Goal: Task Accomplishment & Management: Manage account settings

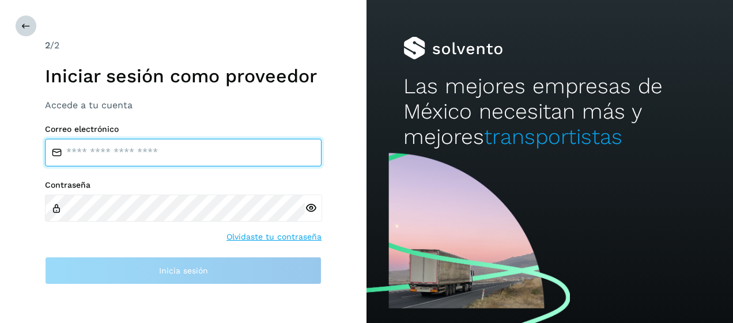
type input "**********"
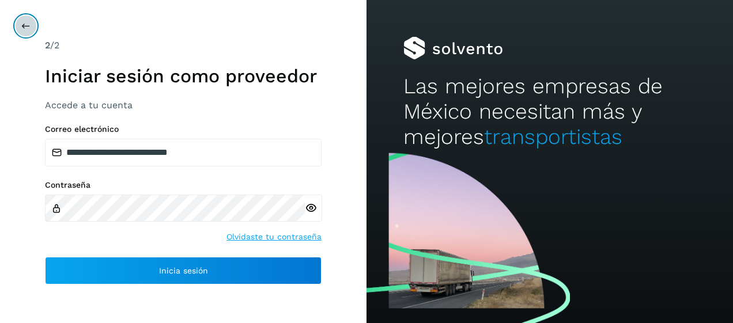
click at [23, 28] on icon at bounding box center [25, 25] width 9 height 9
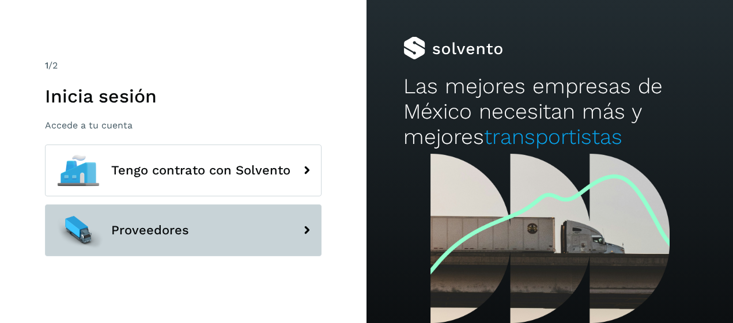
click at [142, 226] on span "Proveedores" at bounding box center [150, 231] width 78 height 14
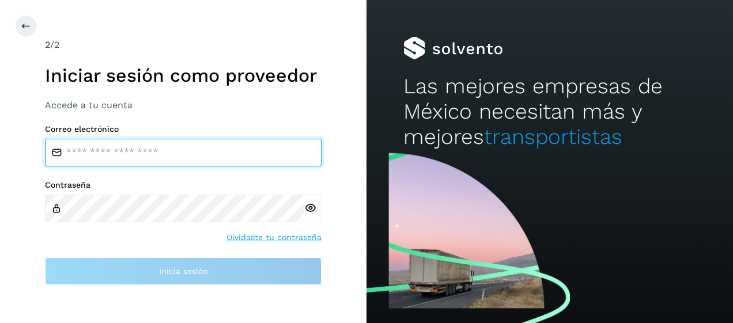
type input "**********"
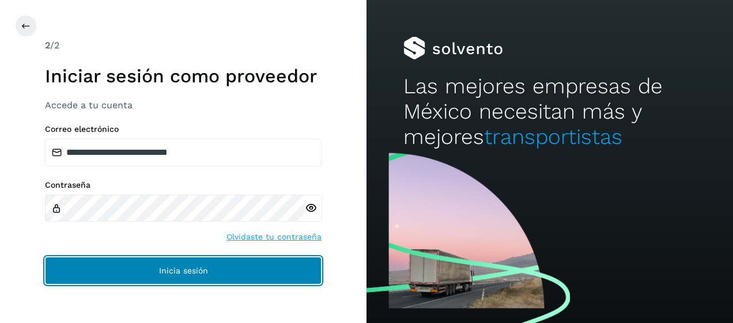
click at [178, 272] on span "Inicia sesión" at bounding box center [183, 271] width 49 height 8
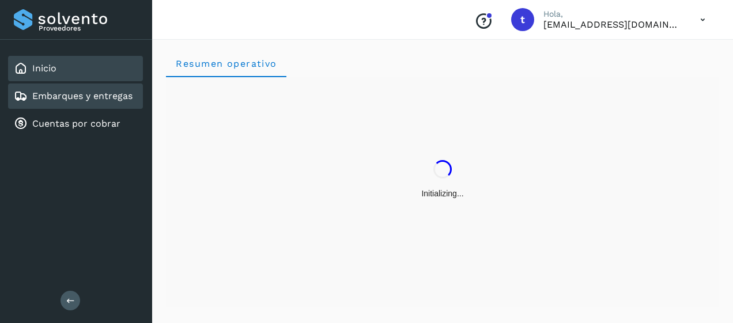
click at [93, 103] on div "Embarques y entregas" at bounding box center [75, 96] width 135 height 25
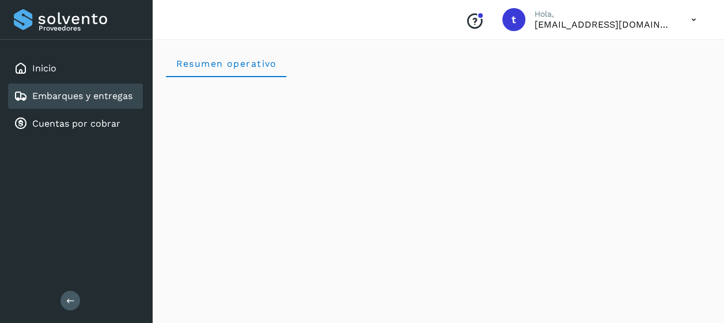
click at [93, 103] on div "Embarques y entregas" at bounding box center [75, 96] width 135 height 25
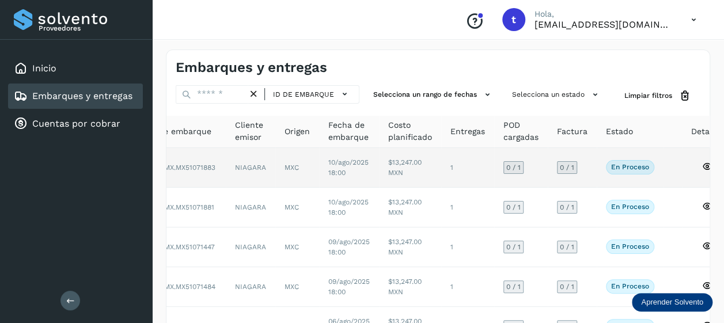
scroll to position [283, 0]
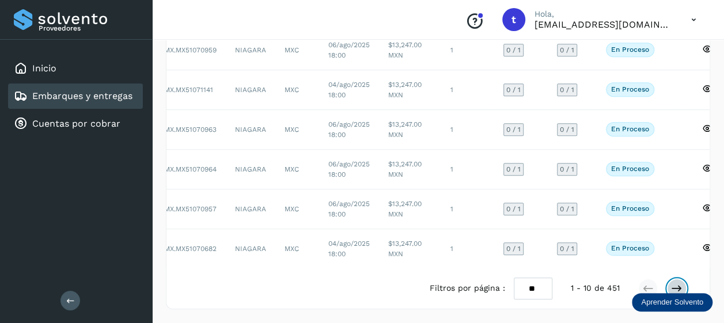
click at [673, 287] on icon at bounding box center [677, 289] width 12 height 12
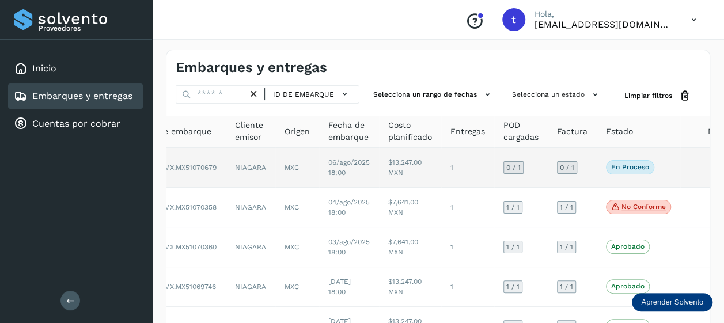
scroll to position [0, 67]
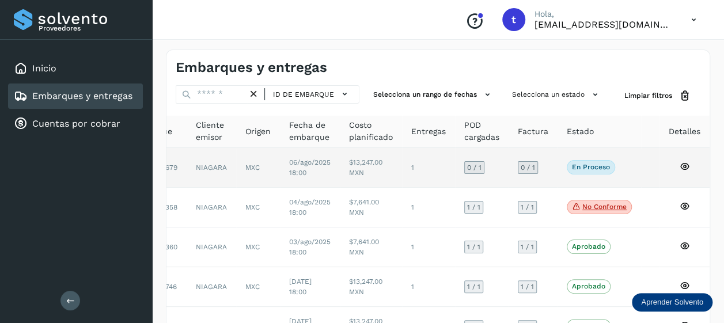
click at [684, 167] on icon at bounding box center [685, 166] width 10 height 10
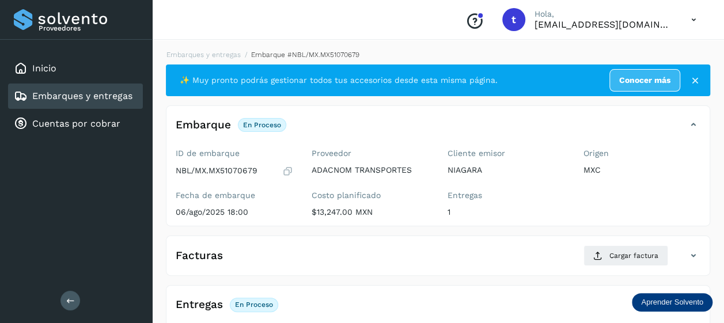
scroll to position [221, 0]
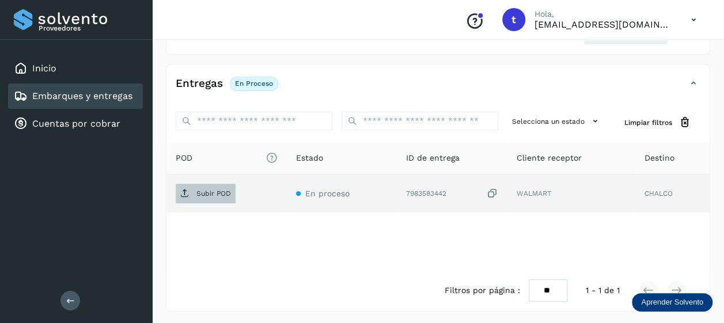
click at [211, 192] on p "Subir POD" at bounding box center [213, 194] width 35 height 8
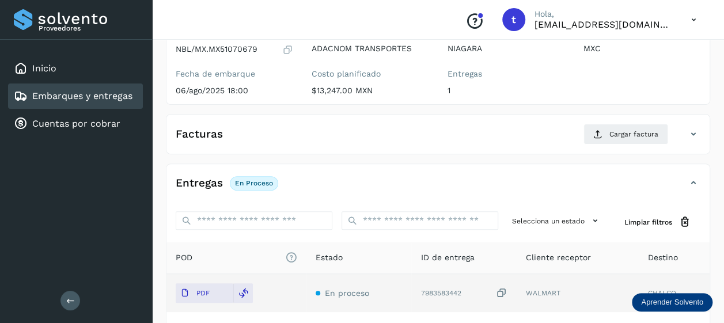
scroll to position [121, 0]
click at [627, 137] on span "Cargar factura" at bounding box center [633, 135] width 49 height 10
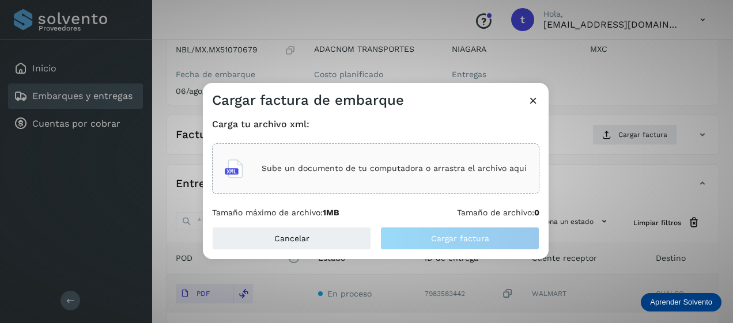
click at [403, 165] on p "Sube un documento de tu computadora o arrastra el archivo aquí" at bounding box center [394, 169] width 265 height 10
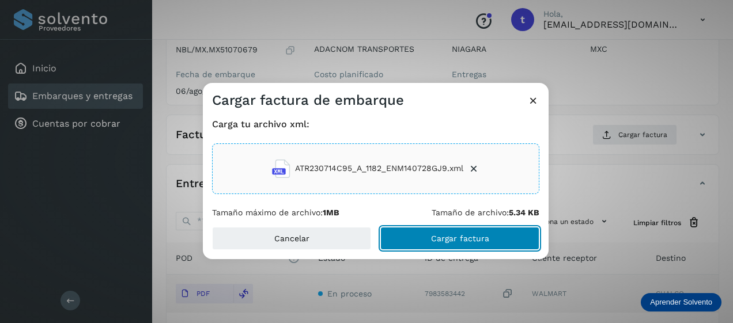
click at [448, 237] on span "Cargar factura" at bounding box center [460, 238] width 58 height 8
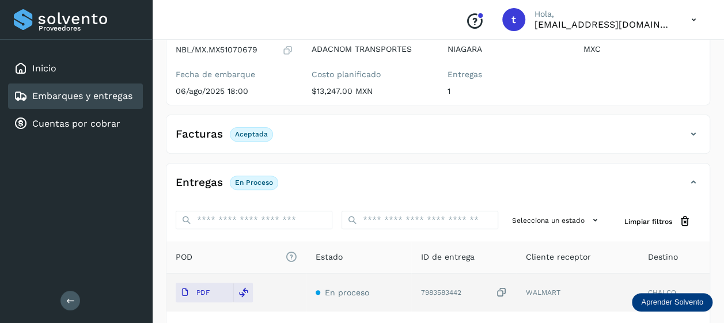
scroll to position [220, 0]
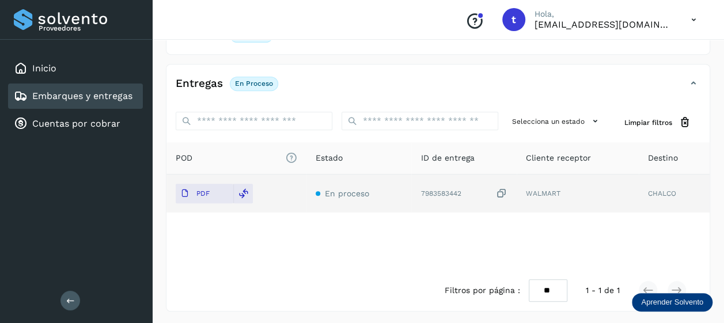
click at [72, 103] on div "Embarques y entregas" at bounding box center [73, 96] width 119 height 14
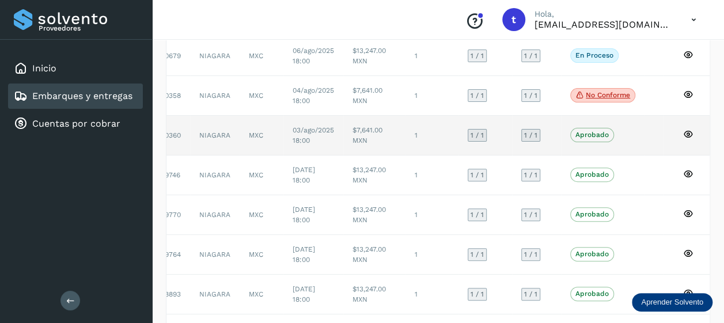
scroll to position [283, 0]
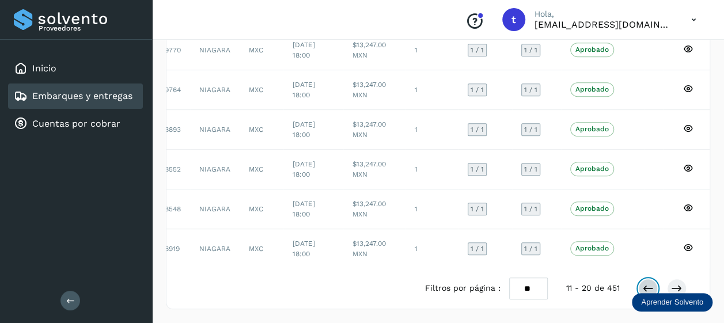
click at [649, 289] on icon at bounding box center [648, 289] width 12 height 12
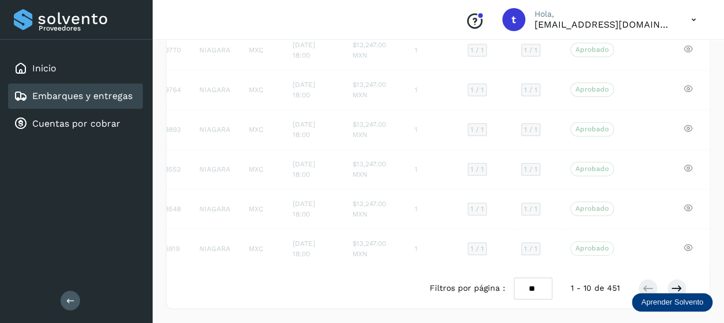
scroll to position [0, 50]
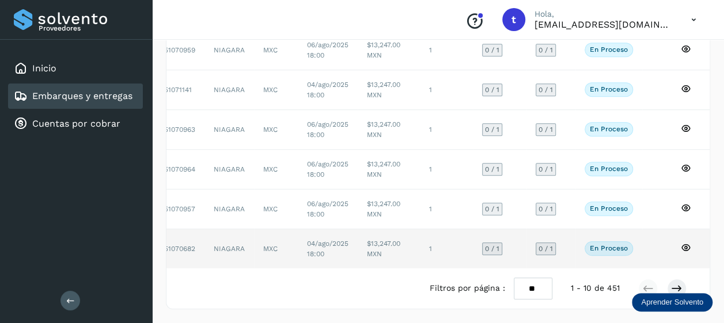
click at [682, 243] on icon at bounding box center [686, 248] width 10 height 10
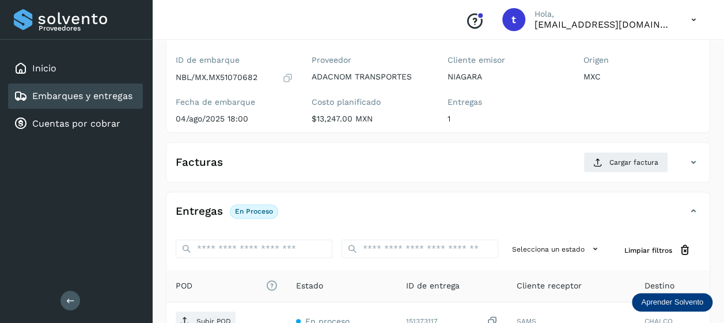
scroll to position [221, 0]
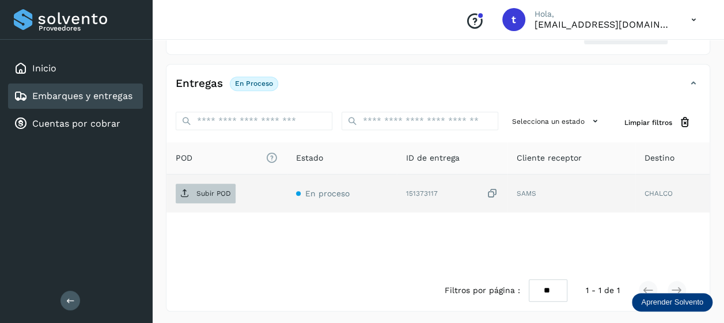
click at [208, 185] on span "Subir POD" at bounding box center [206, 193] width 60 height 18
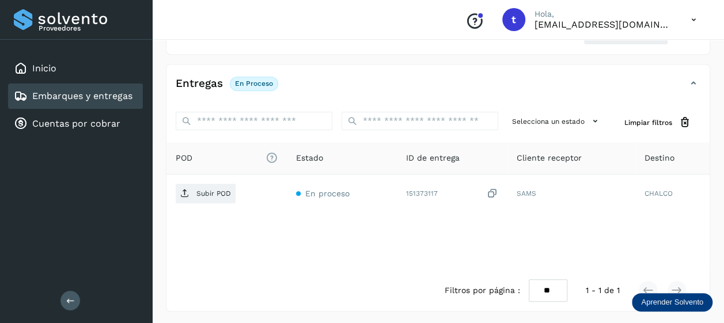
click at [59, 94] on link "Embarques y entregas" at bounding box center [82, 95] width 100 height 11
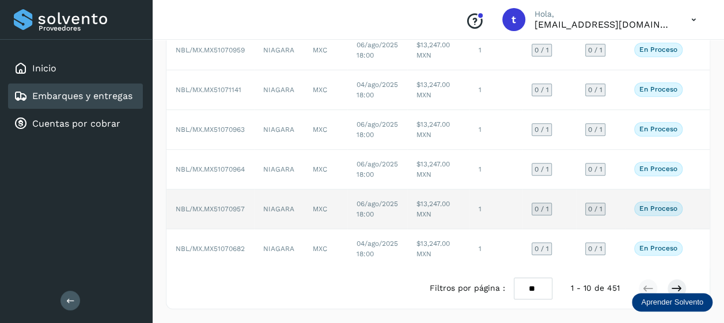
scroll to position [0, 50]
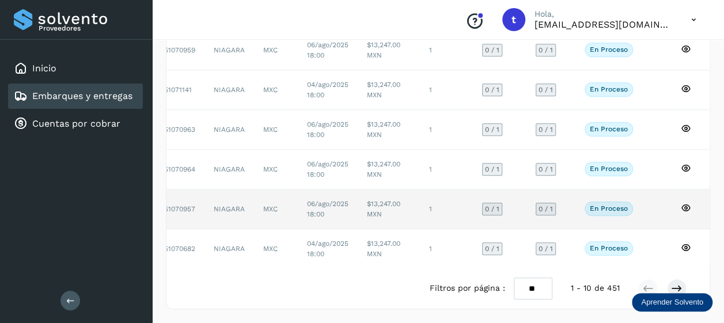
click at [686, 203] on icon at bounding box center [686, 208] width 10 height 10
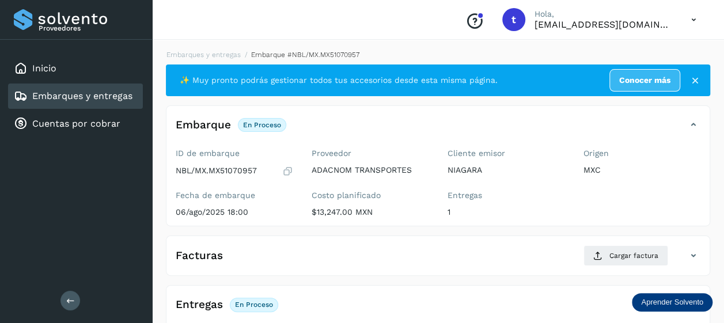
scroll to position [221, 0]
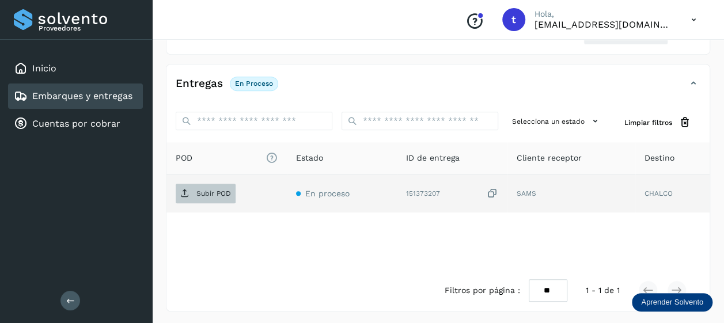
click at [211, 192] on p "Subir POD" at bounding box center [213, 194] width 35 height 8
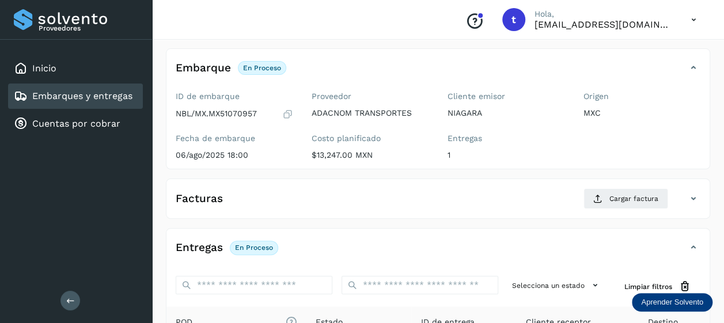
scroll to position [0, 0]
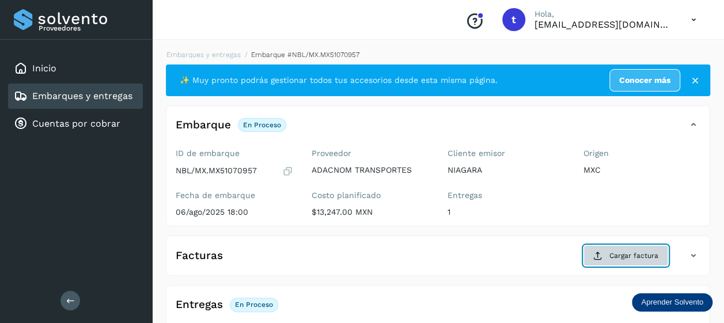
click at [628, 254] on span "Cargar factura" at bounding box center [633, 256] width 49 height 10
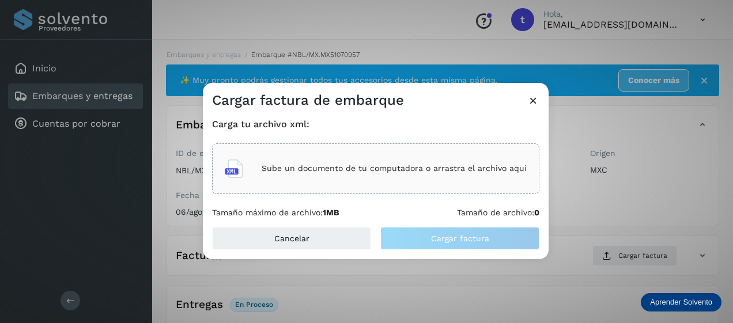
click at [406, 165] on p "Sube un documento de tu computadora o arrastra el archivo aquí" at bounding box center [394, 169] width 265 height 10
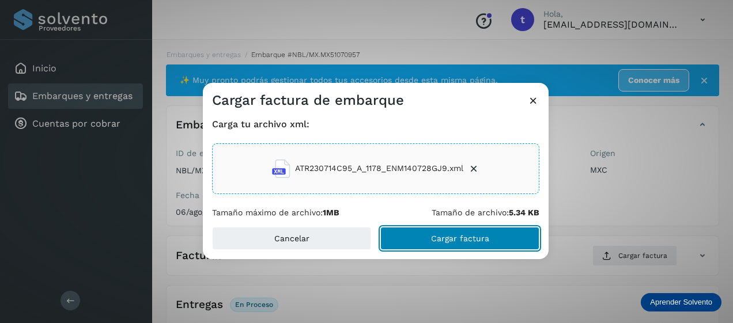
click at [448, 236] on span "Cargar factura" at bounding box center [460, 238] width 58 height 8
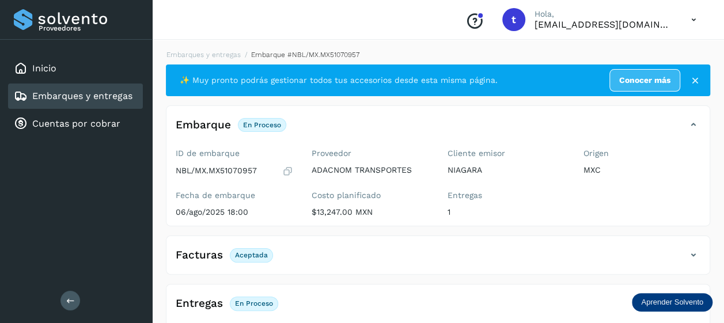
scroll to position [220, 0]
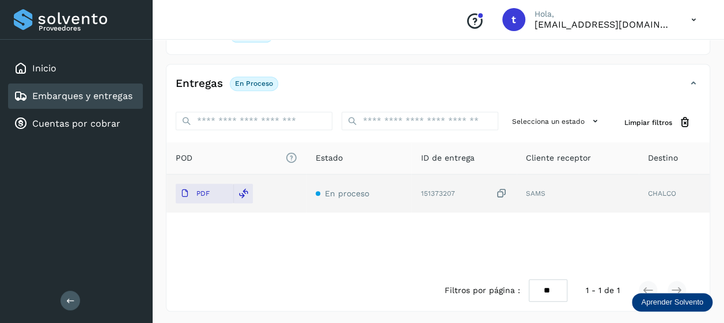
click at [107, 99] on link "Embarques y entregas" at bounding box center [82, 95] width 100 height 11
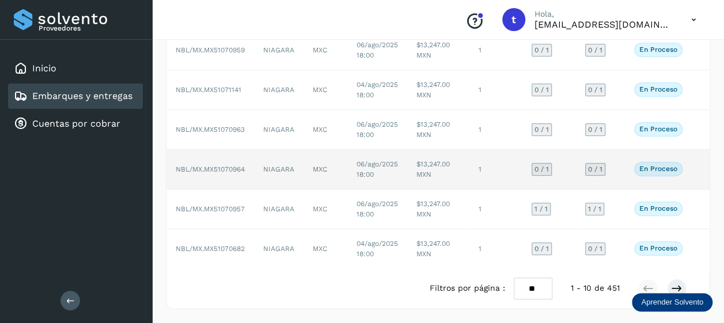
scroll to position [0, 50]
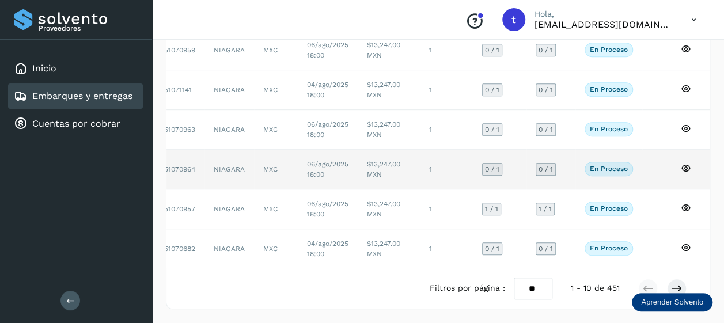
click at [685, 163] on icon at bounding box center [686, 168] width 10 height 10
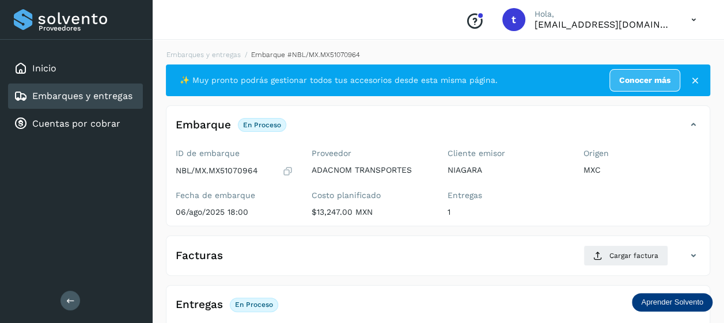
scroll to position [221, 0]
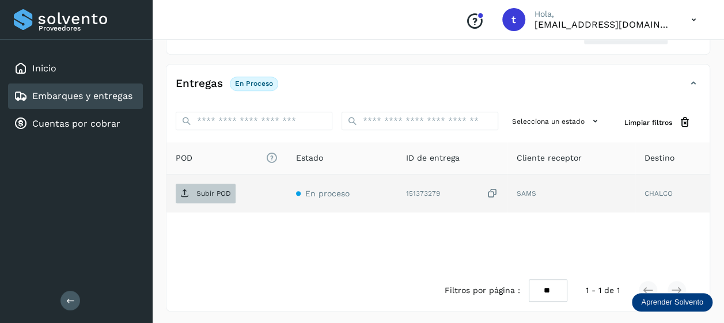
click at [217, 197] on span "Subir POD" at bounding box center [206, 193] width 60 height 18
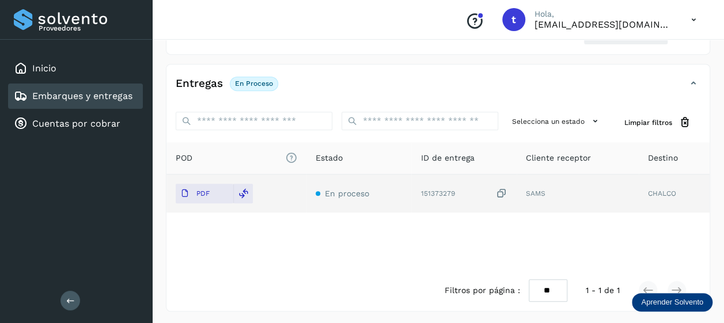
scroll to position [0, 0]
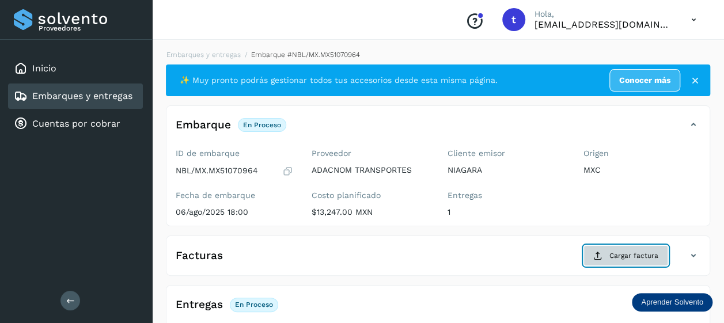
click at [624, 251] on span "Cargar factura" at bounding box center [633, 256] width 49 height 10
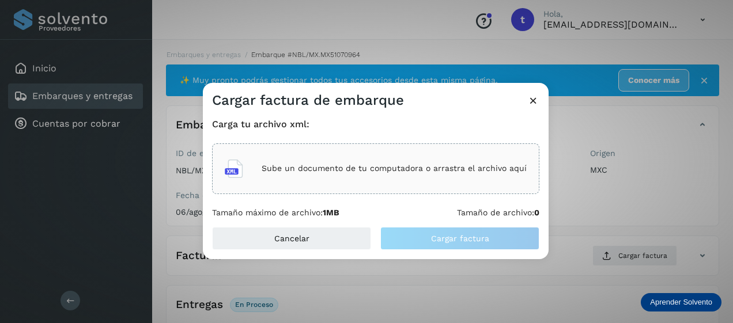
click at [395, 162] on div "Sube un documento de tu computadora o arrastra el archivo aquí" at bounding box center [376, 168] width 302 height 31
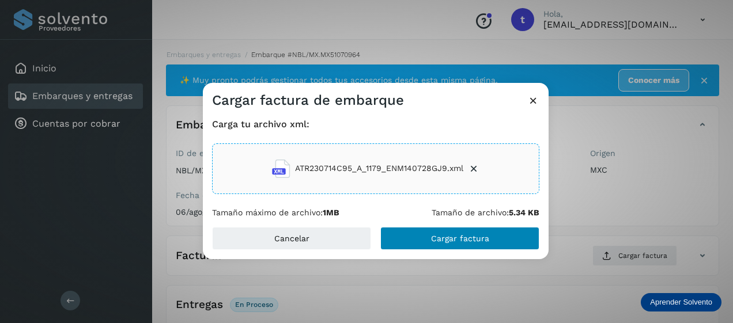
click at [455, 238] on span "Cargar factura" at bounding box center [460, 238] width 58 height 8
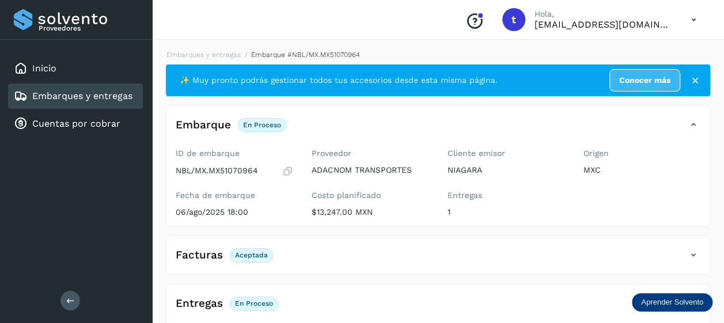
click at [86, 98] on link "Embarques y entregas" at bounding box center [82, 95] width 100 height 11
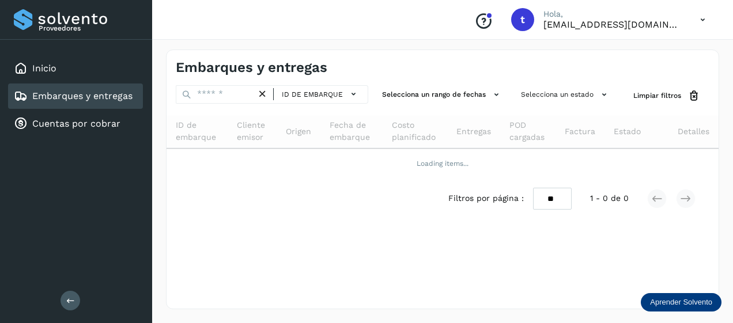
click at [71, 93] on link "Embarques y entregas" at bounding box center [82, 95] width 100 height 11
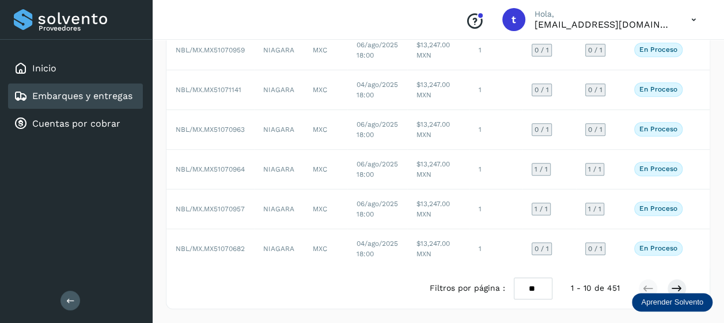
scroll to position [0, 50]
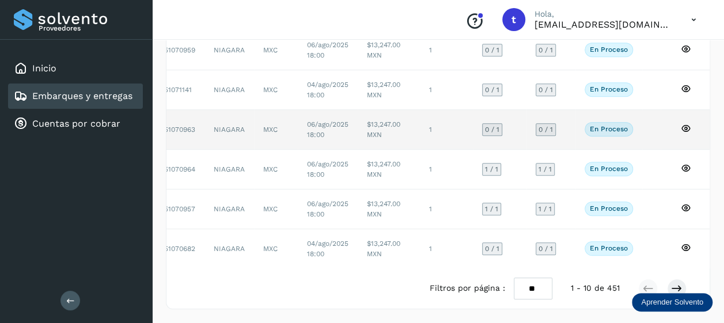
click at [686, 123] on icon at bounding box center [686, 128] width 10 height 10
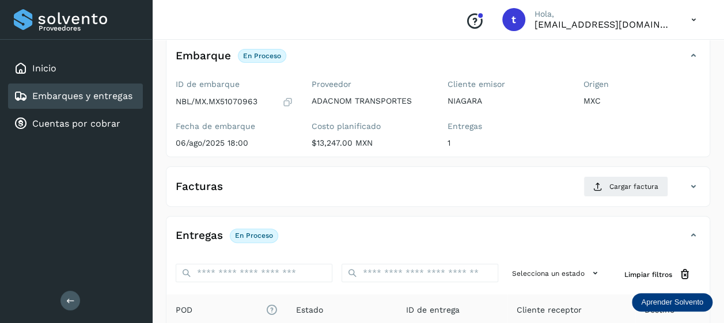
scroll to position [221, 0]
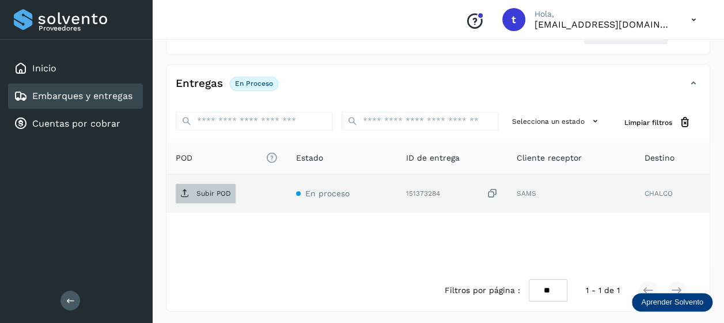
click at [209, 192] on p "Subir POD" at bounding box center [213, 194] width 35 height 8
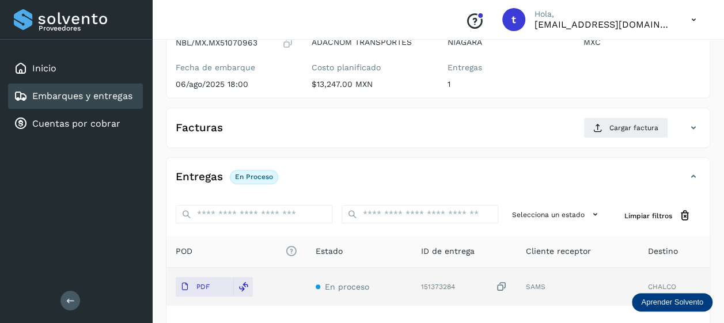
scroll to position [0, 0]
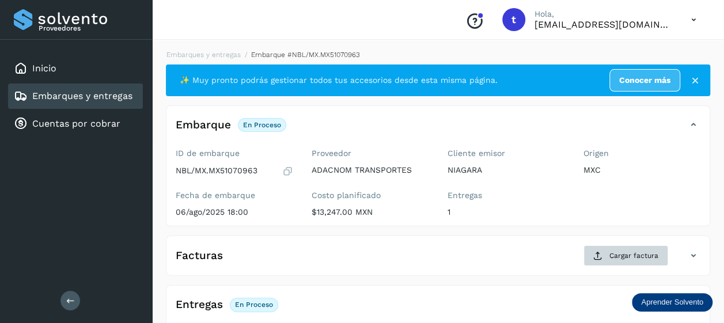
click at [633, 251] on span "Cargar factura" at bounding box center [633, 256] width 49 height 10
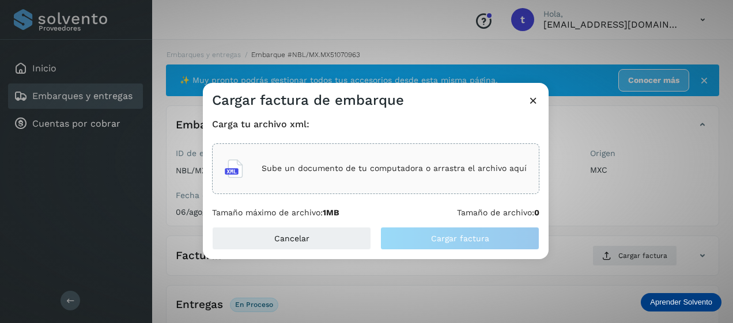
click at [389, 160] on div "Sube un documento de tu computadora o arrastra el archivo aquí" at bounding box center [376, 168] width 302 height 31
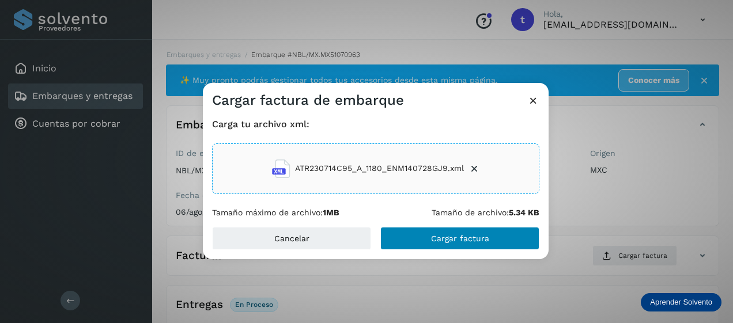
click at [446, 239] on span "Cargar factura" at bounding box center [460, 238] width 58 height 8
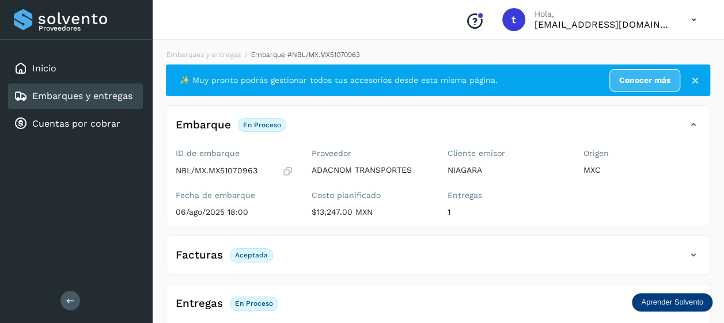
click at [66, 94] on link "Embarques y entregas" at bounding box center [82, 95] width 100 height 11
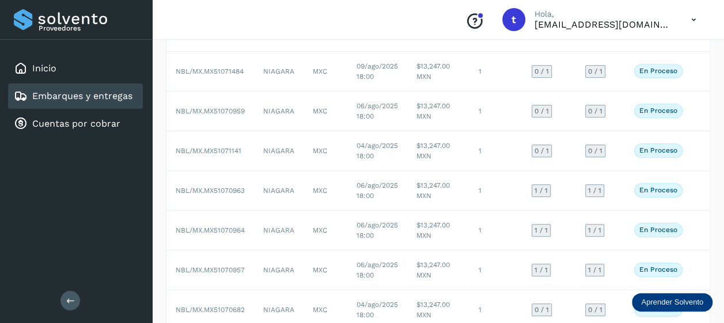
scroll to position [0, 50]
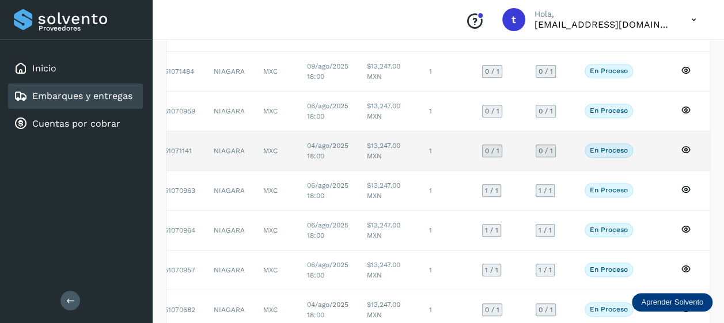
click at [684, 149] on icon at bounding box center [686, 150] width 10 height 10
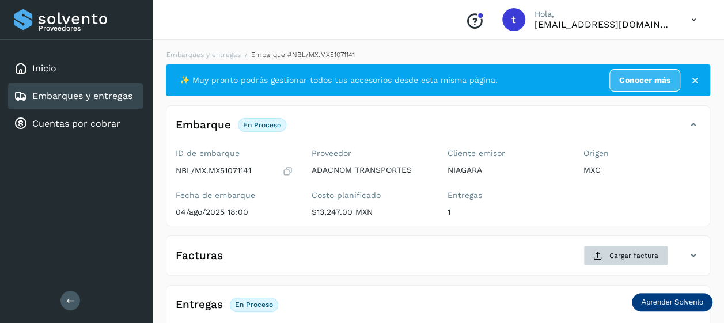
click at [616, 255] on span "Cargar factura" at bounding box center [633, 256] width 49 height 10
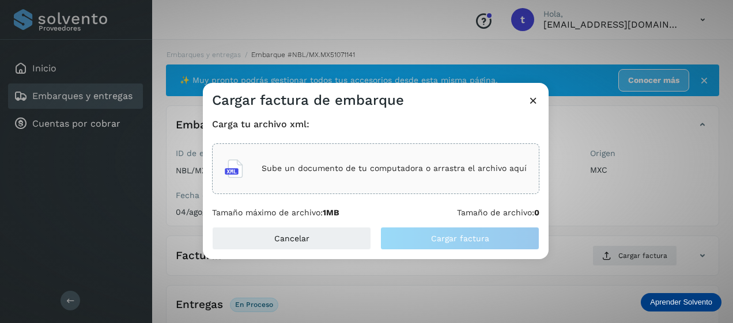
click at [391, 172] on p "Sube un documento de tu computadora o arrastra el archivo aquí" at bounding box center [394, 169] width 265 height 10
click at [533, 96] on icon at bounding box center [533, 100] width 12 height 12
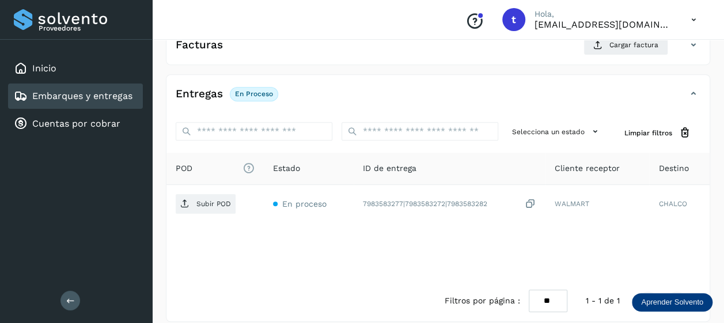
scroll to position [221, 0]
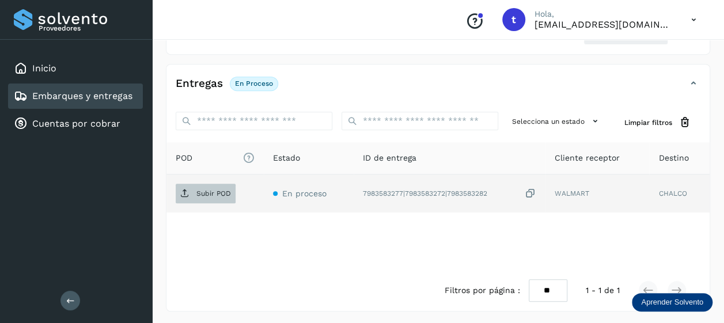
click at [205, 194] on p "Subir POD" at bounding box center [213, 194] width 35 height 8
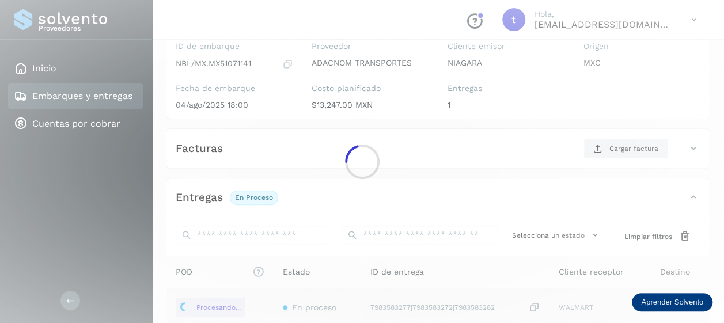
scroll to position [108, 0]
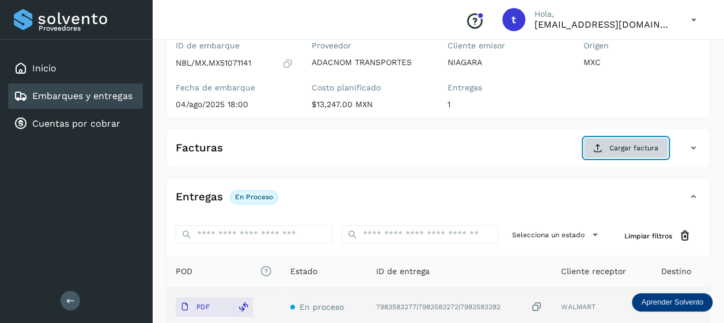
click at [636, 146] on span "Cargar factura" at bounding box center [633, 148] width 49 height 10
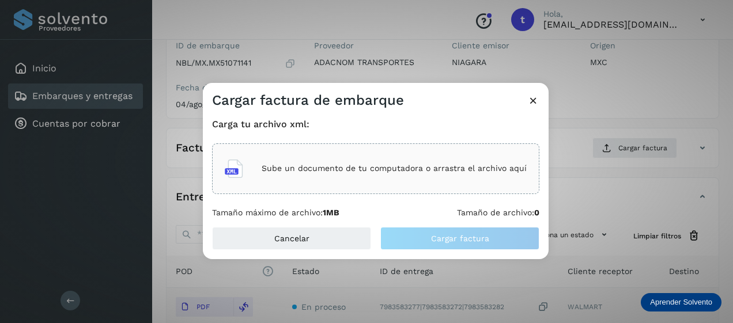
click at [407, 173] on p "Sube un documento de tu computadora o arrastra el archivo aquí" at bounding box center [394, 169] width 265 height 10
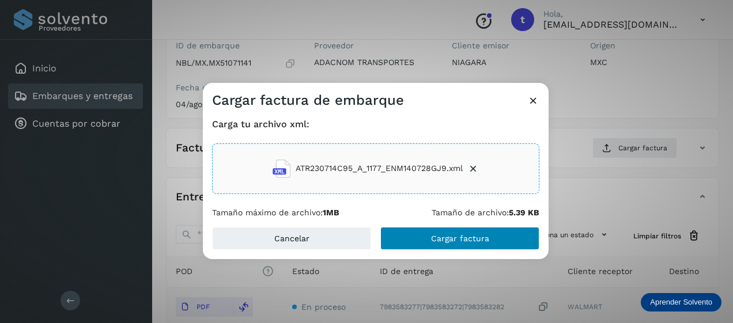
click at [437, 243] on button "Cargar factura" at bounding box center [459, 238] width 159 height 23
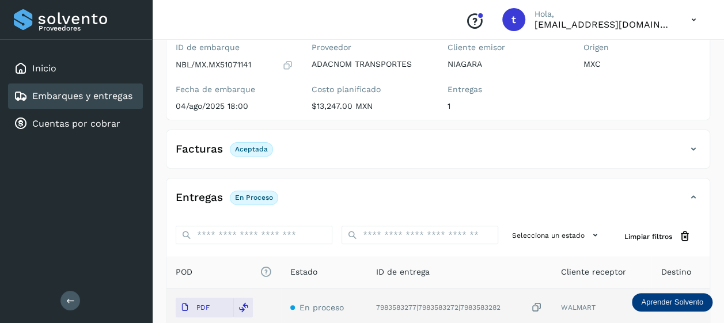
scroll to position [0, 0]
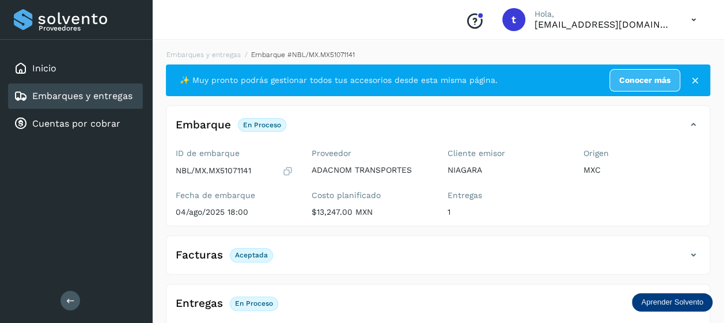
click at [85, 90] on link "Embarques y entregas" at bounding box center [82, 95] width 100 height 11
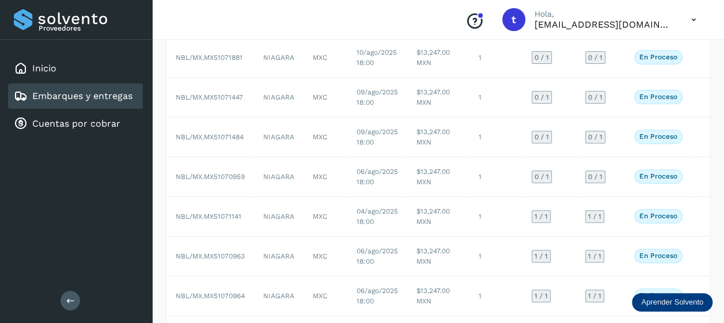
scroll to position [0, 50]
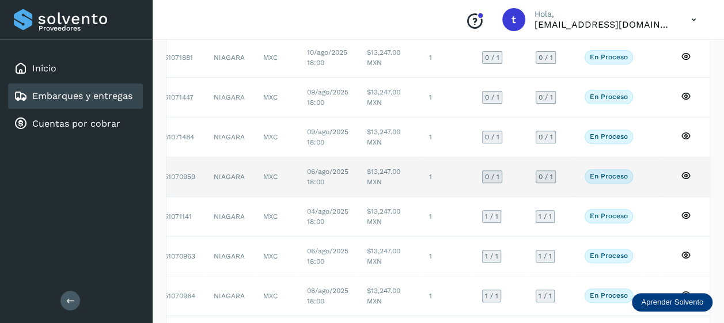
click at [687, 173] on icon at bounding box center [686, 176] width 10 height 10
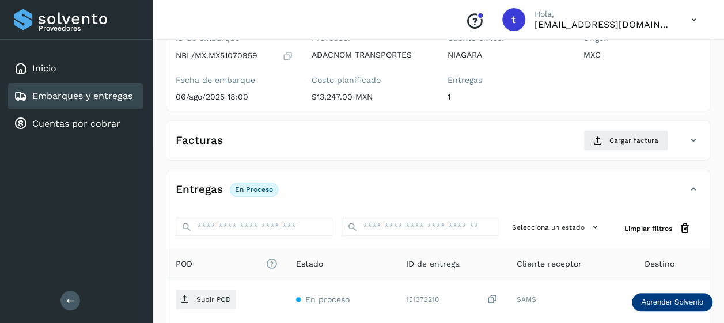
scroll to position [221, 0]
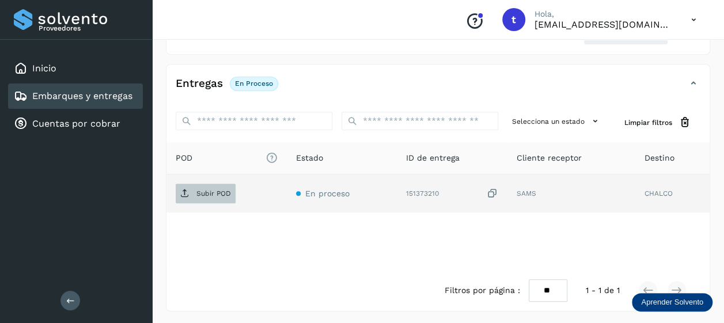
click at [207, 190] on p "Subir POD" at bounding box center [213, 194] width 35 height 8
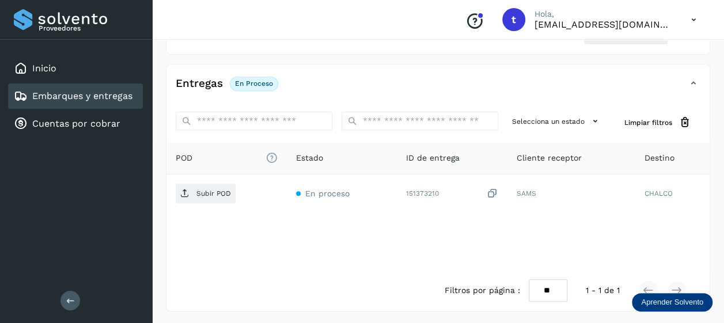
click at [94, 90] on link "Embarques y entregas" at bounding box center [82, 95] width 100 height 11
